Goal: Transaction & Acquisition: Obtain resource

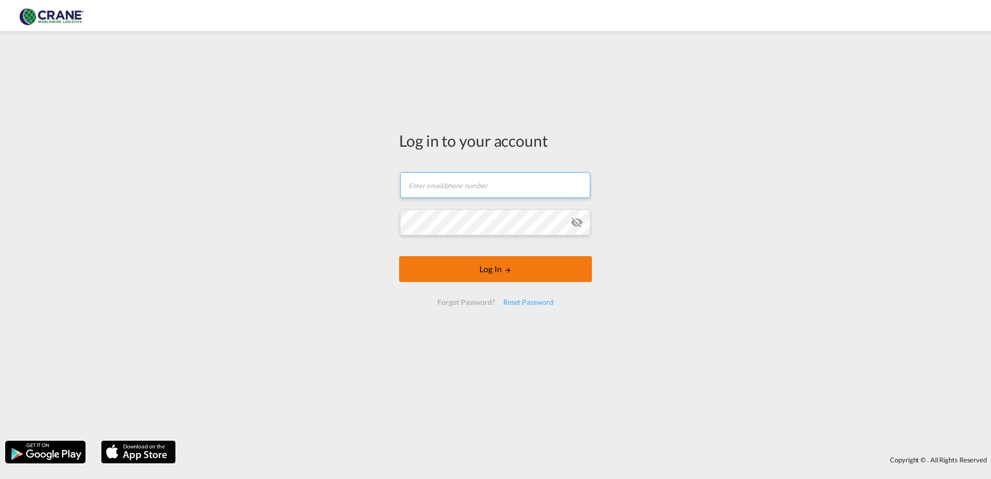
type input "[PERSON_NAME][EMAIL_ADDRESS][DOMAIN_NAME]"
click at [518, 268] on button "Log In" at bounding box center [495, 269] width 193 height 26
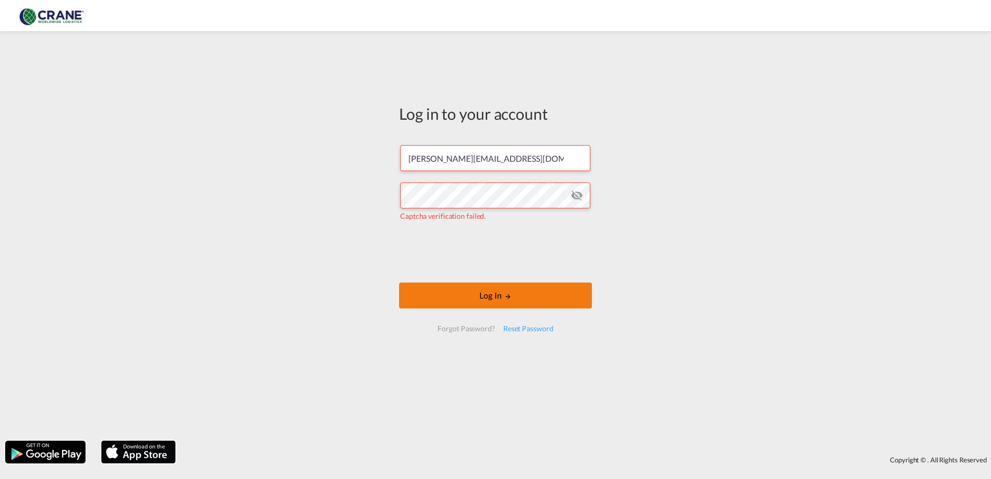
click at [473, 292] on button "Log In" at bounding box center [495, 295] width 193 height 26
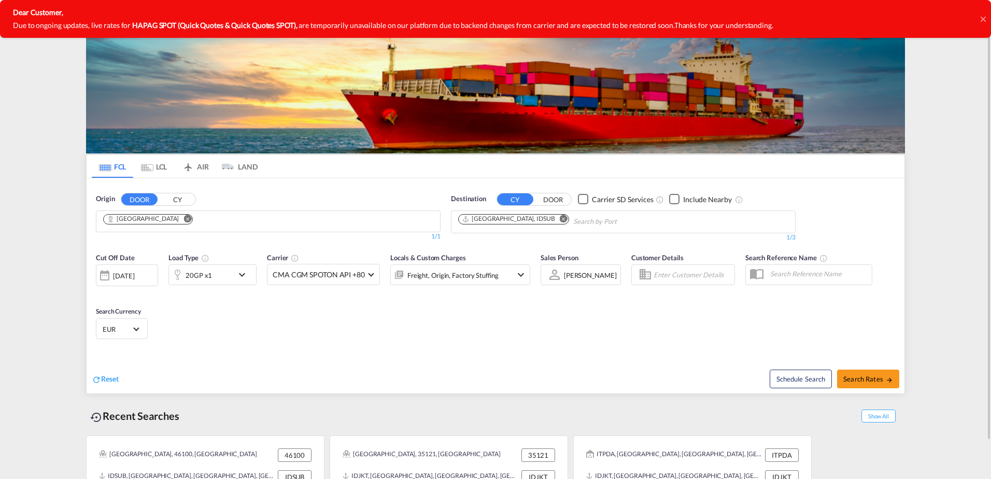
click at [183, 219] on md-icon "Remove" at bounding box center [187, 218] width 8 height 8
click at [151, 219] on input "Chips input." at bounding box center [152, 221] width 98 height 17
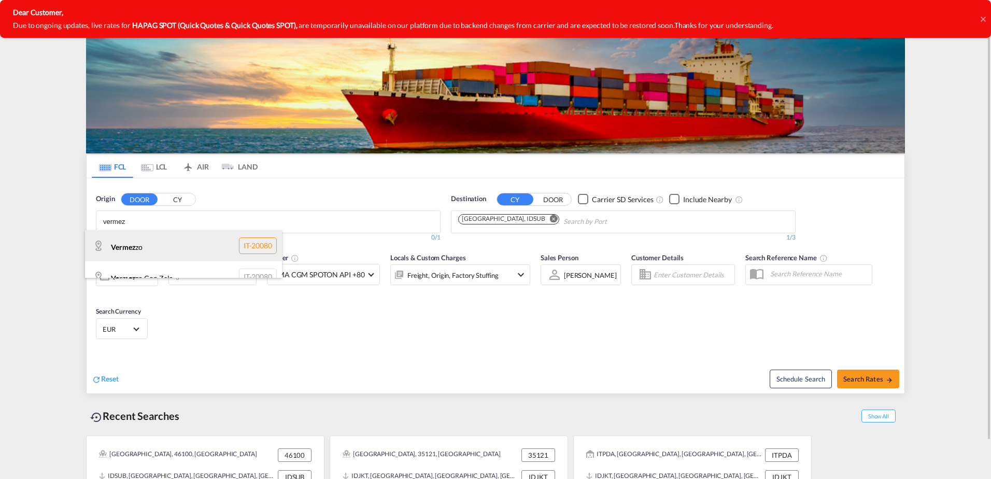
type input "vermez"
click at [135, 248] on div "Vermez zo IT-20080" at bounding box center [183, 245] width 197 height 31
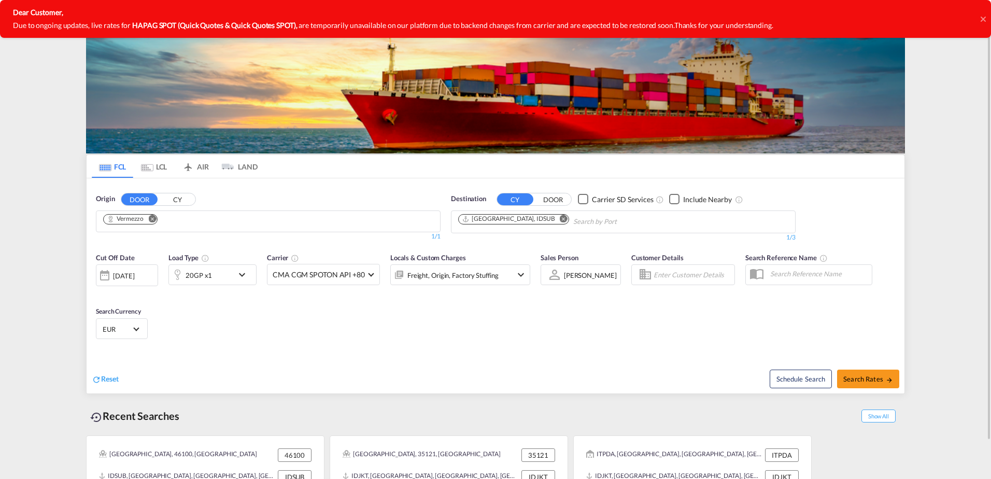
click at [560, 219] on md-icon "Remove" at bounding box center [564, 218] width 8 height 8
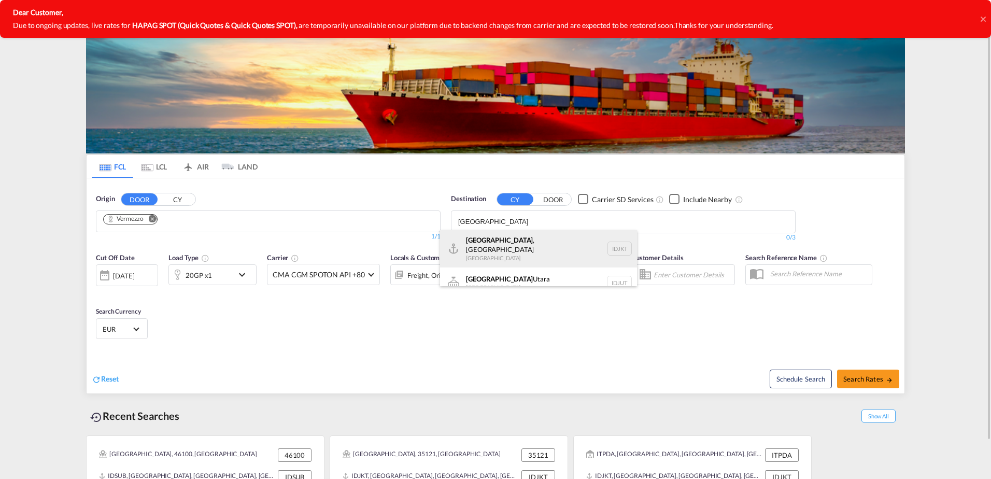
type input "[GEOGRAPHIC_DATA]"
click at [492, 238] on div "[GEOGRAPHIC_DATA] , [GEOGRAPHIC_DATA] [GEOGRAPHIC_DATA] IDJKT" at bounding box center [538, 248] width 197 height 37
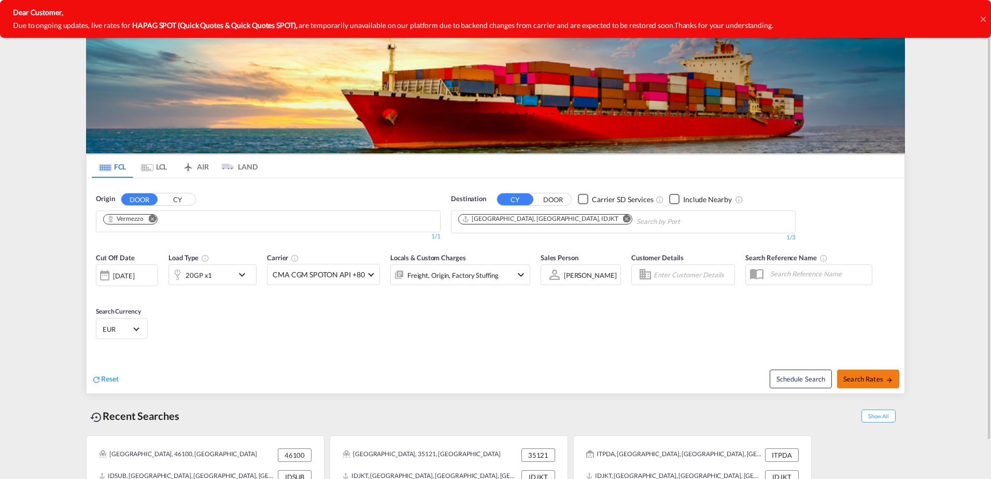
click at [885, 383] on button "Search Rates" at bounding box center [868, 378] width 62 height 19
type input "Vermezzo to IDJKT / [DATE]"
